Goal: Information Seeking & Learning: Learn about a topic

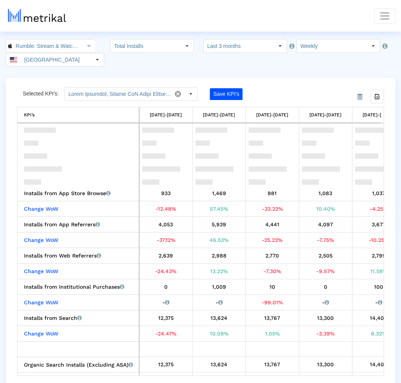
scroll to position [68, 0]
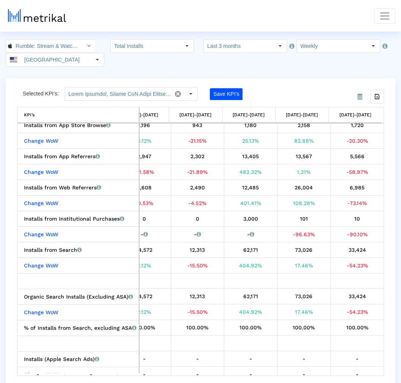
click at [391, 6] on nav "KPIs (Chart View) KPIs (Table View) Keywords App Update Timeline [EMAIL_ADDRESS…" at bounding box center [200, 16] width 401 height 32
click at [380, 18] on span "Toggle navigation" at bounding box center [384, 15] width 11 height 11
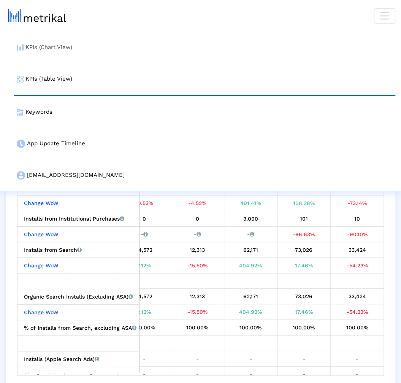
click at [214, 53] on link "KPIs (Chart View)" at bounding box center [205, 48] width 382 height 32
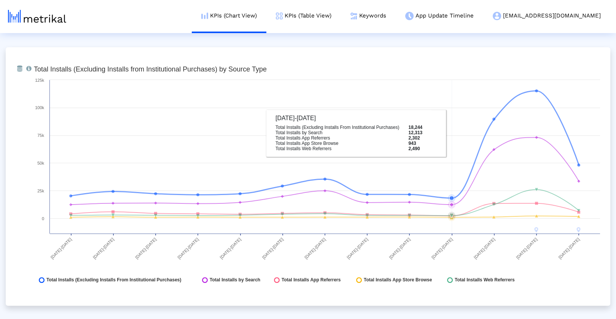
scroll to position [864, 0]
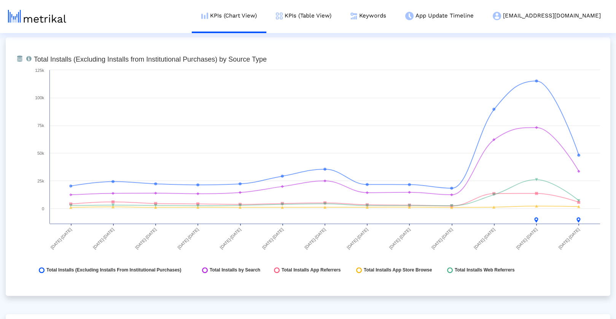
click at [401, 276] on rect at bounding box center [317, 167] width 574 height 228
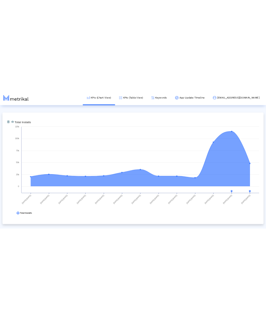
scroll to position [299, 0]
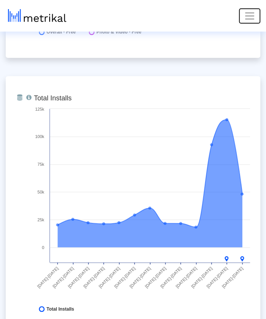
click at [250, 16] on span "Toggle navigation" at bounding box center [248, 15] width 11 height 11
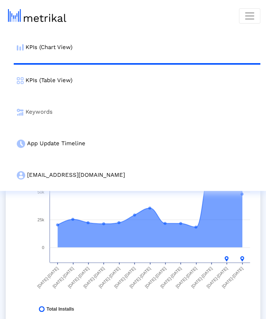
click at [54, 108] on link "Keywords" at bounding box center [137, 112] width 246 height 32
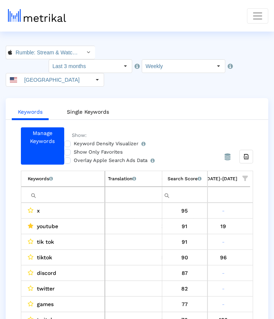
scroll to position [0, 723]
click at [246, 80] on crea-index "Rumble: Stream & Watch Videos < 1518427877 > Select how far back from [DATE] yo…" at bounding box center [137, 217] width 274 height 342
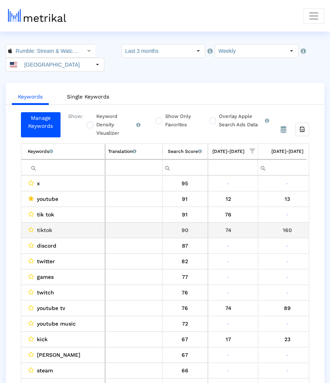
scroll to position [0, 668]
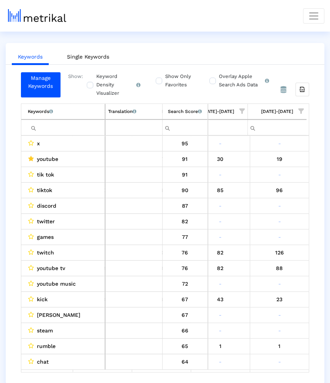
click at [299, 111] on span "Show filter options for column '09/21/25-09/27/25'" at bounding box center [300, 110] width 5 height 5
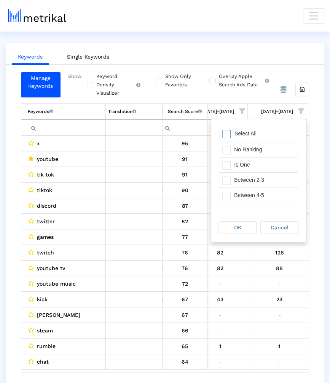
click at [274, 49] on ul "Keywords Single Keywords" at bounding box center [165, 56] width 318 height 18
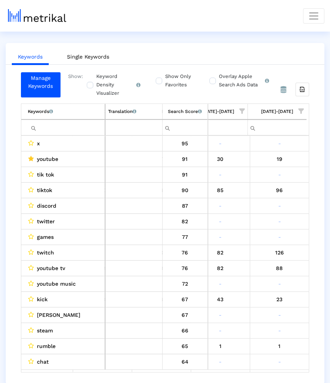
click at [174, 81] on label "Show Only Favorites" at bounding box center [178, 80] width 31 height 17
click at [161, 79] on input "Show Only Favorites" at bounding box center [158, 76] width 5 height 5
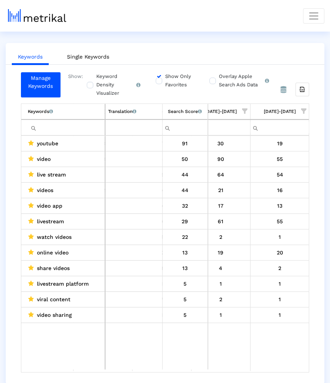
click at [163, 79] on label "Show Only Favorites" at bounding box center [178, 80] width 31 height 17
click at [158, 79] on input "Show Only Favorites" at bounding box center [158, 76] width 5 height 5
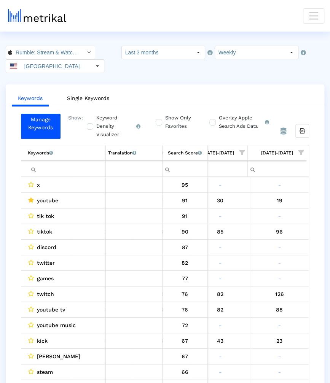
click at [299, 151] on span "Show filter options for column '09/21/25-09/27/25'" at bounding box center [300, 152] width 5 height 5
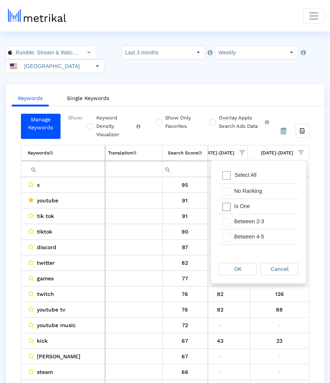
click at [251, 208] on div "Is One" at bounding box center [264, 206] width 68 height 15
click at [251, 217] on div "Between 2-3" at bounding box center [264, 221] width 68 height 15
click at [251, 237] on div "Between 4-5" at bounding box center [264, 236] width 68 height 15
click at [251, 238] on div "Between 6-10" at bounding box center [264, 240] width 68 height 15
click at [248, 271] on div "OK" at bounding box center [237, 269] width 37 height 12
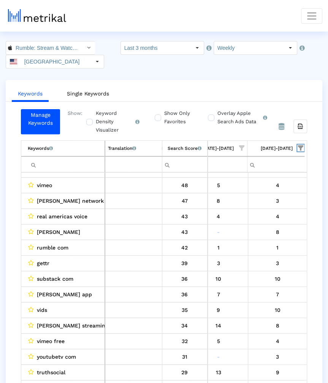
scroll to position [0, 0]
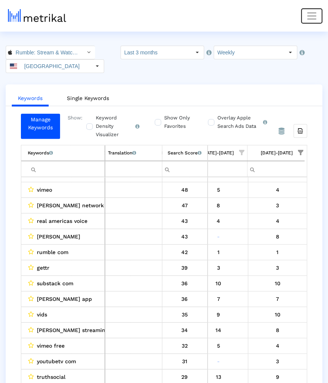
click at [309, 19] on span "Toggle navigation" at bounding box center [311, 15] width 11 height 11
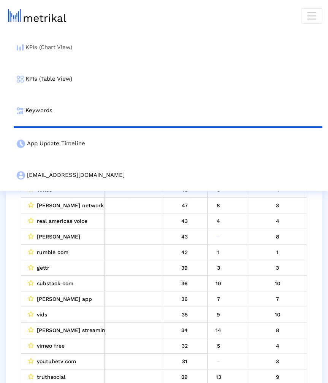
click at [140, 44] on link "KPIs (Chart View)" at bounding box center [168, 48] width 309 height 32
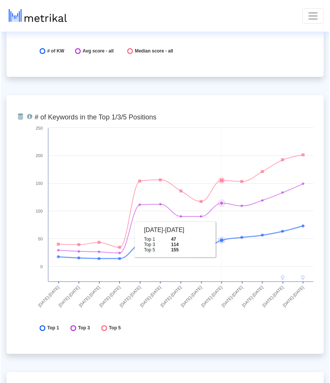
scroll to position [2772, 0]
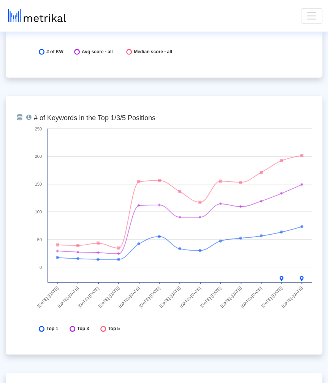
click at [297, 342] on div "From Database Total number of keywords that the app ranks for overall, in the T…" at bounding box center [164, 225] width 317 height 259
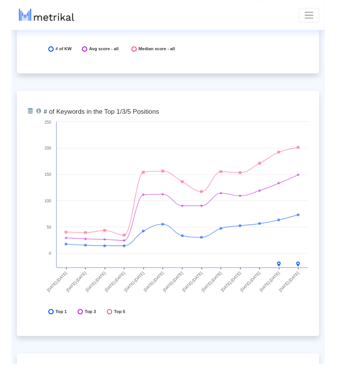
scroll to position [2759, 0]
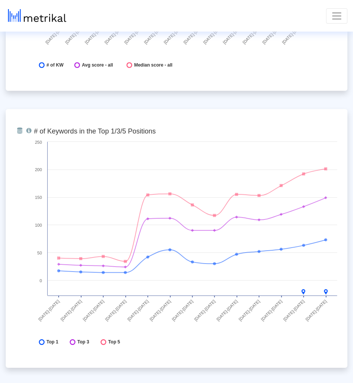
click at [333, 22] on button "Toggle navigation" at bounding box center [336, 15] width 21 height 15
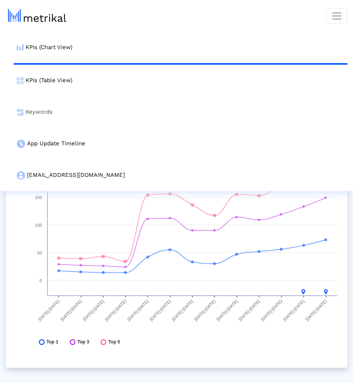
click at [232, 113] on link "Keywords" at bounding box center [180, 112] width 333 height 32
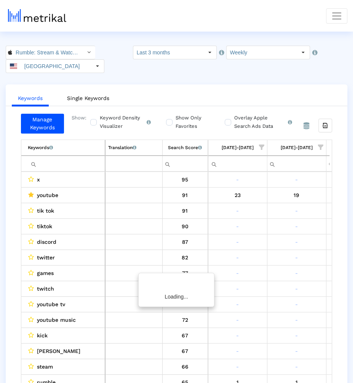
scroll to position [0, 645]
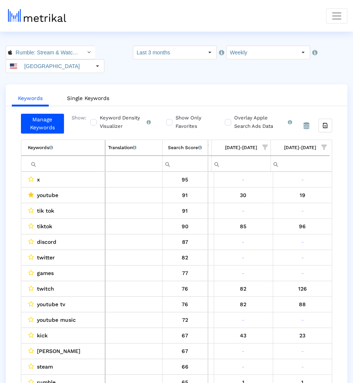
click at [324, 145] on span "Show filter options for column '09/21/25-09/27/25'" at bounding box center [323, 147] width 5 height 5
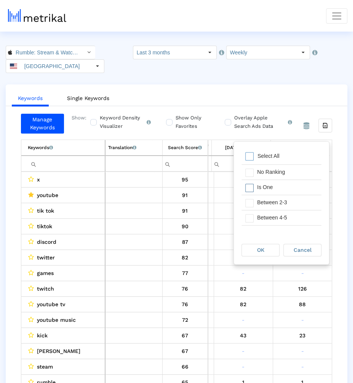
click at [279, 189] on div "Is One" at bounding box center [287, 187] width 68 height 15
click at [279, 201] on div "Between 2-3" at bounding box center [287, 202] width 68 height 15
click at [279, 213] on div "Between 4-5" at bounding box center [287, 217] width 68 height 15
click at [279, 204] on div "Between 6-10" at bounding box center [287, 205] width 68 height 15
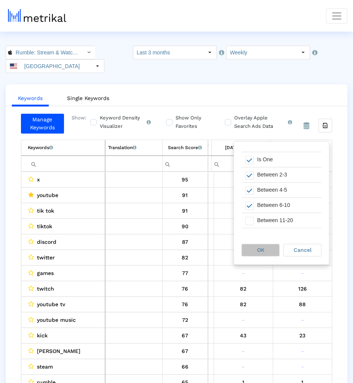
click at [268, 250] on div "OK" at bounding box center [260, 250] width 37 height 12
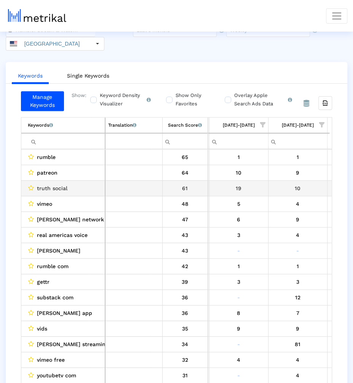
scroll to position [0, 618]
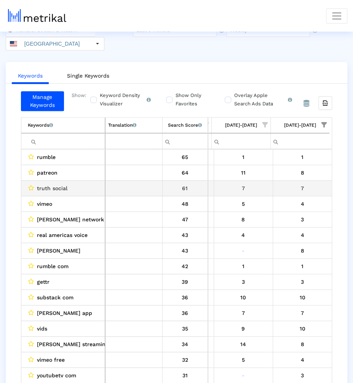
click at [282, 180] on td "7" at bounding box center [301, 188] width 59 height 16
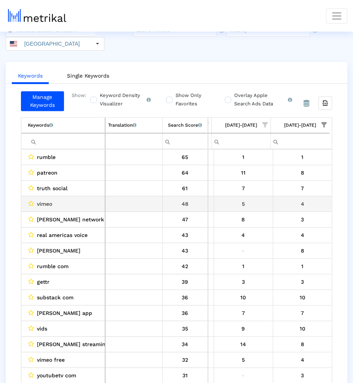
click at [280, 196] on td "4" at bounding box center [301, 204] width 59 height 16
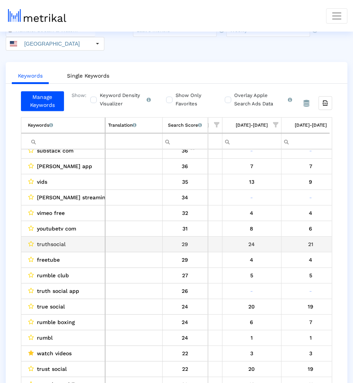
scroll to position [0, 393]
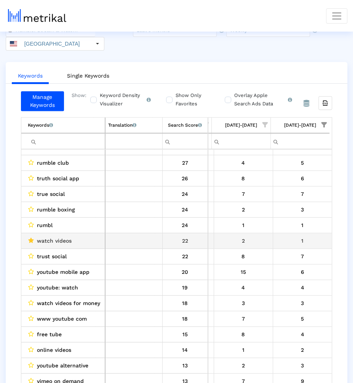
click at [294, 233] on td "1" at bounding box center [301, 241] width 59 height 16
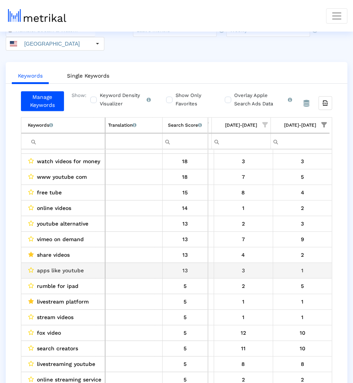
click at [281, 266] on div "1" at bounding box center [302, 271] width 54 height 10
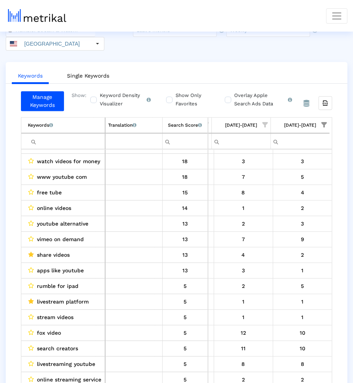
click at [43, 266] on span "apps like youtube" at bounding box center [60, 271] width 47 height 10
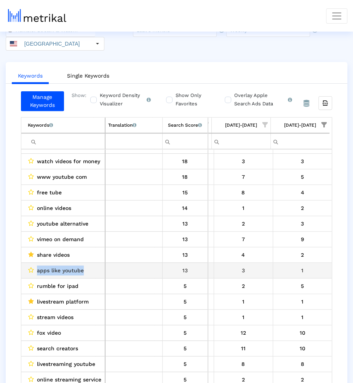
drag, startPoint x: 43, startPoint y: 256, endPoint x: 81, endPoint y: 258, distance: 38.5
click at [81, 266] on span "apps like youtube" at bounding box center [60, 271] width 47 height 10
copy span "apps like youtube"
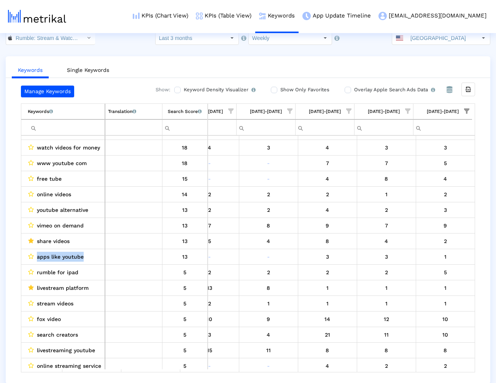
scroll to position [398, 502]
click at [159, 67] on ul "Keywords Single Keywords" at bounding box center [248, 69] width 485 height 18
click at [59, 35] on input "Rumble: Stream & Watch Videos < 1518427877 >" at bounding box center [46, 38] width 68 height 13
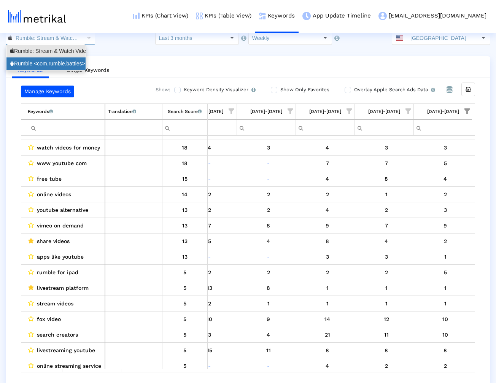
click at [60, 61] on div "Rumble <com.rumble.battles>" at bounding box center [46, 63] width 72 height 7
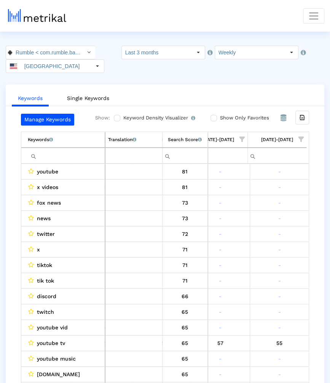
scroll to position [0, 19]
click at [302, 137] on span "Show filter options for column '09/21/25-09/27/25'" at bounding box center [300, 139] width 5 height 5
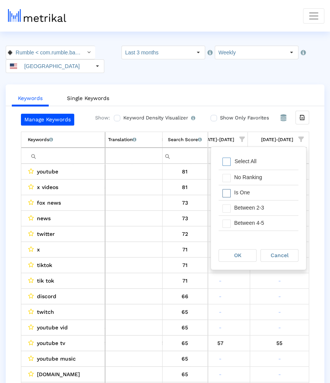
click at [271, 192] on div "Is One" at bounding box center [264, 192] width 68 height 15
click at [271, 213] on div "Between 2-3" at bounding box center [264, 208] width 68 height 15
click at [271, 231] on div "Between 6-10" at bounding box center [264, 238] width 68 height 15
click at [271, 229] on div "Between 4-5" at bounding box center [264, 223] width 68 height 15
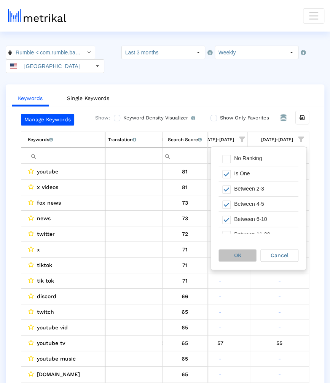
click at [243, 256] on div "OK" at bounding box center [237, 256] width 37 height 12
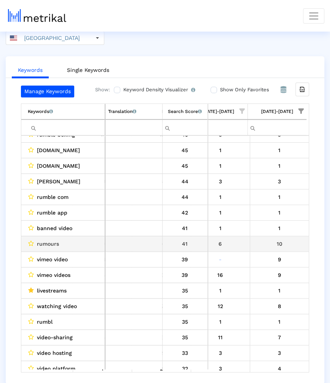
scroll to position [49, 0]
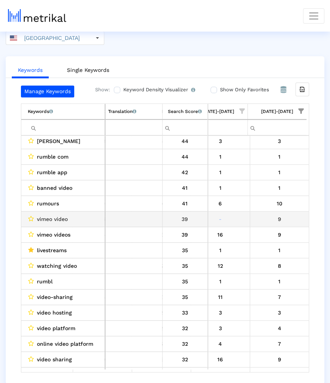
click at [253, 220] on div "9" at bounding box center [280, 219] width 54 height 10
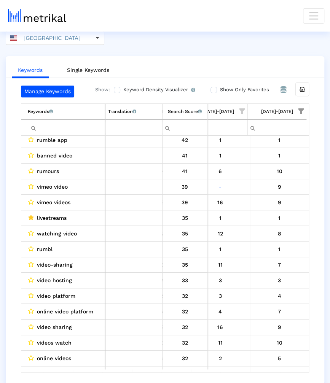
click at [299, 111] on span "Show filter options for column '09/21/25-09/27/25'" at bounding box center [300, 110] width 5 height 5
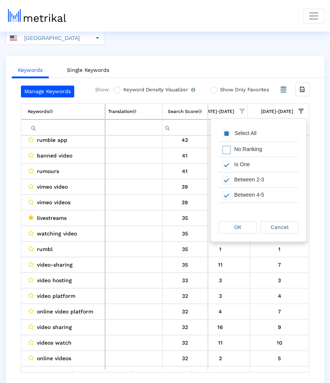
click at [243, 127] on div "Select All" at bounding box center [258, 133] width 80 height 15
click at [231, 230] on div "OK" at bounding box center [237, 227] width 37 height 12
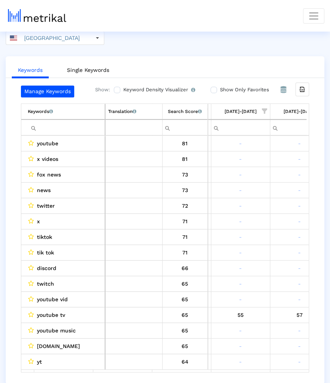
click at [265, 108] on span "Show filter options for column '09/07/25-09/13/25'" at bounding box center [264, 110] width 5 height 5
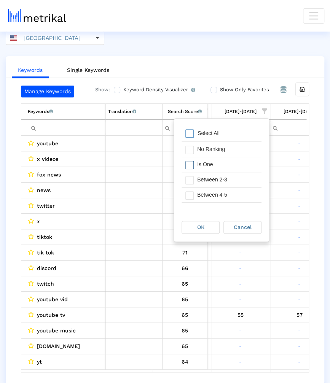
click at [227, 167] on div "Is One" at bounding box center [227, 164] width 68 height 15
click at [227, 182] on div "Between 2-3" at bounding box center [227, 179] width 68 height 15
click at [227, 191] on div "Between 4-5" at bounding box center [227, 195] width 68 height 15
click at [227, 192] on div "Between 6-10" at bounding box center [227, 193] width 68 height 15
click at [205, 234] on div "OK Cancel" at bounding box center [221, 227] width 95 height 29
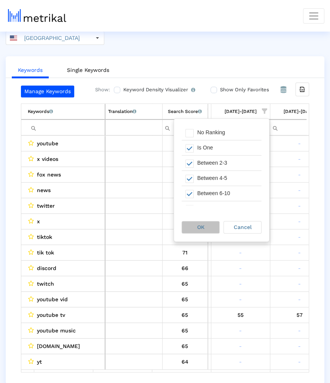
click at [205, 232] on div "OK" at bounding box center [200, 227] width 37 height 12
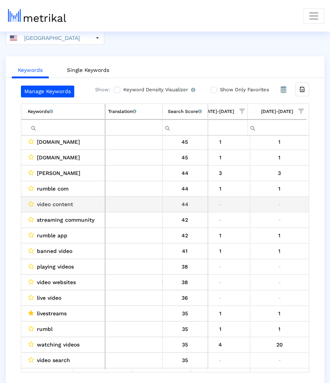
click at [274, 201] on div "-" at bounding box center [280, 204] width 54 height 10
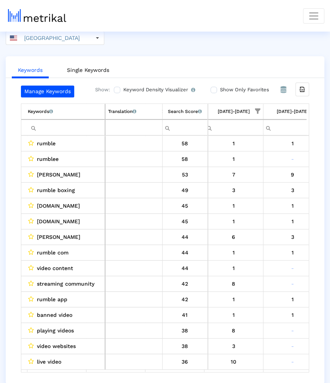
click at [256, 108] on span "Show filter options for column '09/07/25-09/13/25'" at bounding box center [257, 110] width 5 height 5
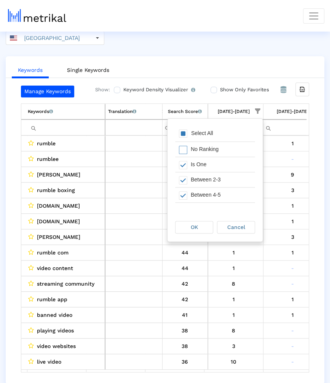
click at [213, 133] on div "Select All" at bounding box center [202, 133] width 30 height 6
click at [204, 226] on div "OK" at bounding box center [193, 227] width 37 height 12
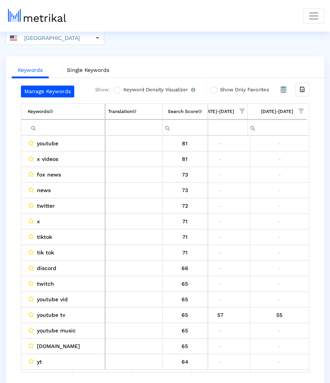
click at [301, 109] on span "Show filter options for column '09/21/25-09/27/25'" at bounding box center [300, 110] width 5 height 5
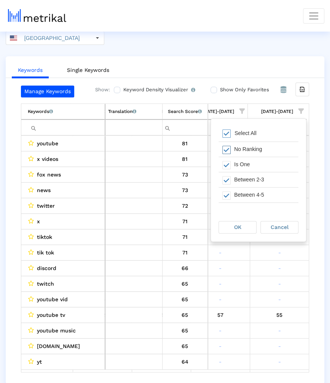
click at [260, 150] on div "No Ranking" at bounding box center [264, 149] width 68 height 15
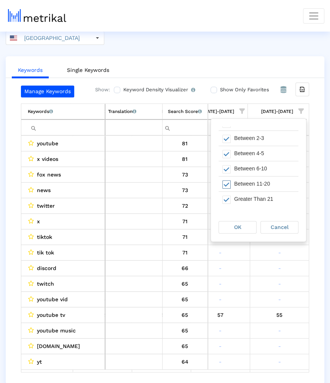
click at [259, 184] on div "Between 11-20" at bounding box center [264, 184] width 68 height 15
click at [259, 198] on div "Greater Than 21" at bounding box center [264, 199] width 68 height 15
click at [243, 238] on div "OK Cancel" at bounding box center [258, 227] width 95 height 29
click at [243, 235] on div "OK Cancel" at bounding box center [258, 227] width 95 height 29
click at [243, 229] on div "OK" at bounding box center [237, 227] width 37 height 12
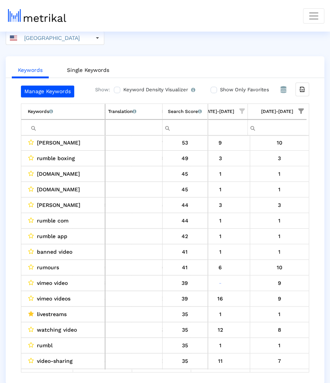
scroll to position [21, 0]
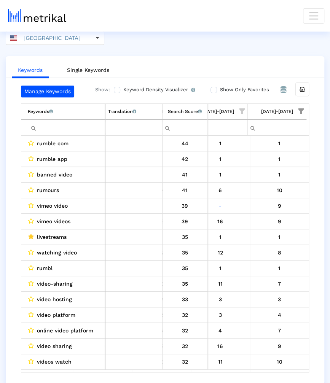
click at [300, 110] on span "Show filter options for column '09/21/25-09/27/25'" at bounding box center [300, 110] width 5 height 5
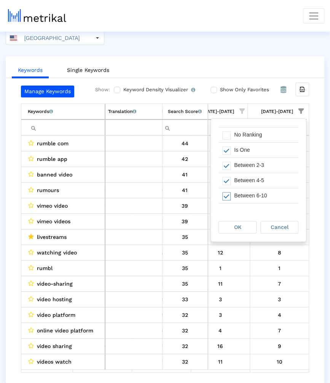
click at [266, 194] on div "Between 6-10" at bounding box center [264, 195] width 68 height 15
click at [252, 231] on div "OK" at bounding box center [237, 227] width 37 height 12
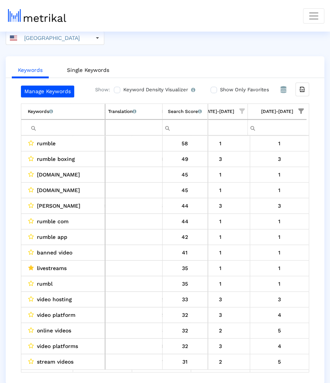
click at [301, 111] on span "Show filter options for column '09/21/25-09/27/25'" at bounding box center [300, 110] width 5 height 5
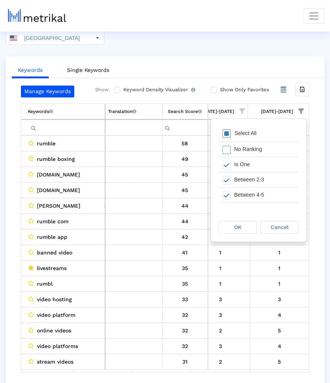
click at [241, 130] on div "Select All" at bounding box center [246, 133] width 30 height 6
click at [239, 226] on span "OK" at bounding box center [237, 227] width 7 height 6
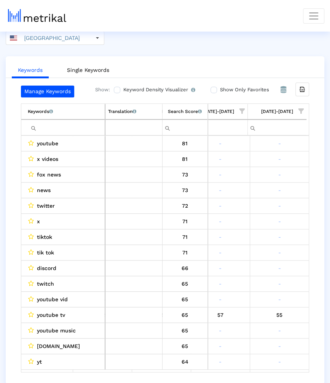
click at [242, 110] on span "Show filter options for column '09/14/25-09/20/25'" at bounding box center [241, 110] width 5 height 5
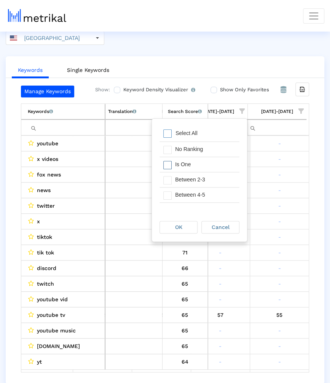
click at [222, 166] on div "Is One" at bounding box center [205, 164] width 68 height 15
click at [221, 178] on div "Between 2-3" at bounding box center [205, 179] width 68 height 15
click at [221, 190] on div "Between 4-5" at bounding box center [205, 195] width 68 height 15
click at [188, 229] on div "OK" at bounding box center [178, 227] width 37 height 12
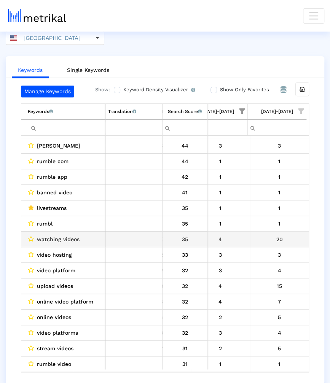
click at [256, 239] on div "20" at bounding box center [280, 239] width 54 height 10
